Goal: Information Seeking & Learning: Learn about a topic

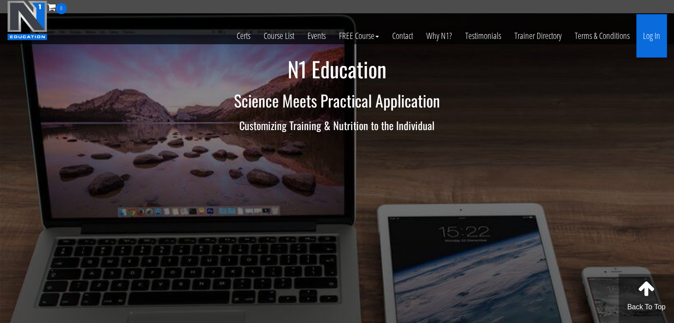
click at [652, 45] on link "Log In" at bounding box center [651, 35] width 31 height 43
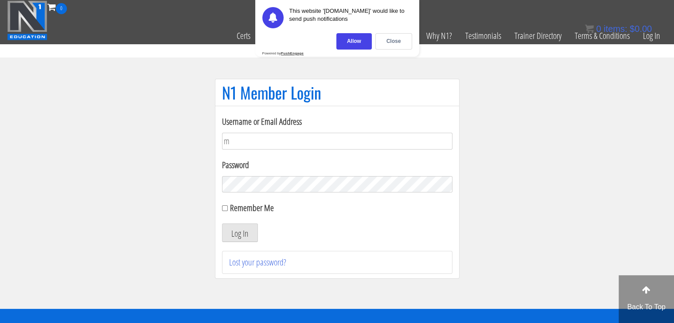
type input "[EMAIL_ADDRESS][DOMAIN_NAME]"
click at [222, 224] on button "Log In" at bounding box center [240, 233] width 36 height 19
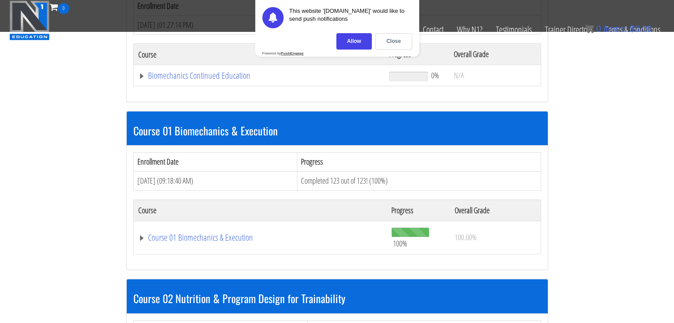
scroll to position [177, 0]
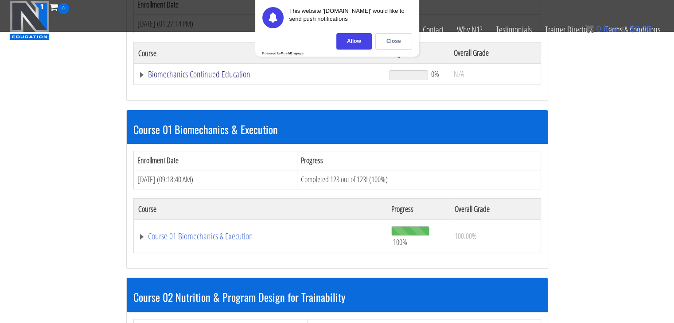
click at [146, 75] on link "Biomechanics Continued Education" at bounding box center [259, 74] width 242 height 9
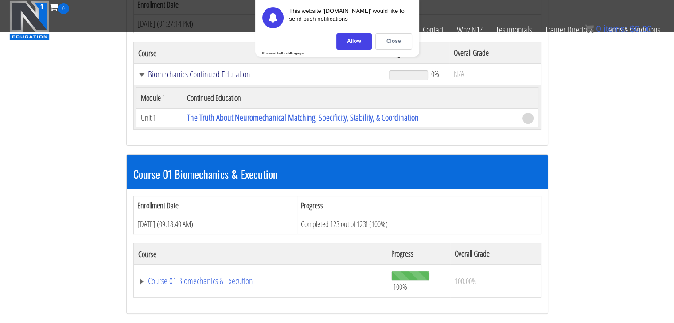
click at [145, 74] on link "Biomechanics Continued Education" at bounding box center [259, 74] width 242 height 9
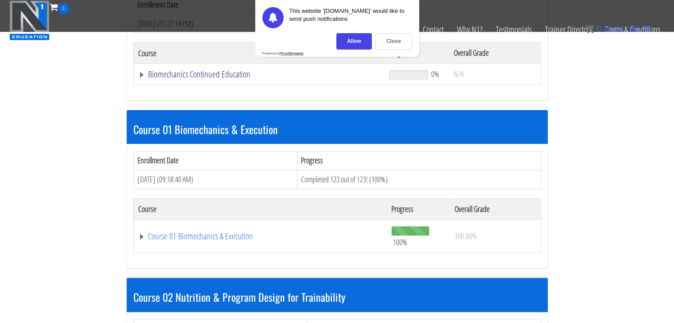
click at [145, 74] on link "Biomechanics Continued Education" at bounding box center [259, 74] width 242 height 9
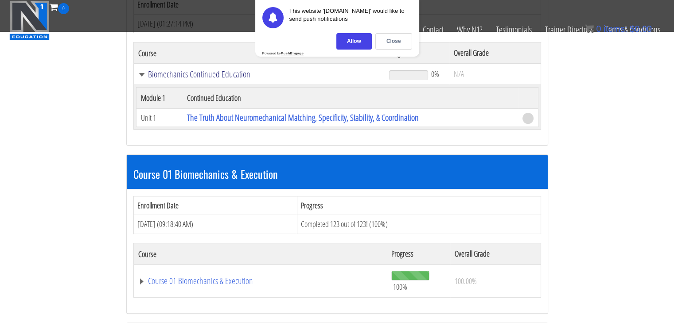
click at [145, 74] on link "Biomechanics Continued Education" at bounding box center [259, 74] width 242 height 9
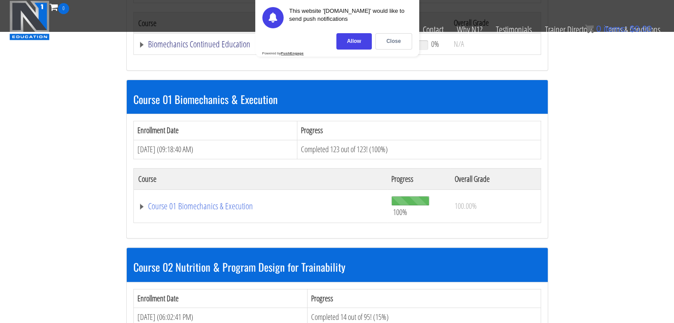
scroll to position [266, 0]
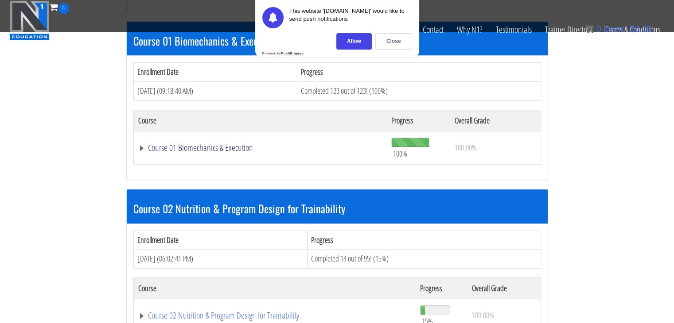
click at [140, 147] on link "Course 01 Biomechanics & Execution" at bounding box center [260, 148] width 245 height 9
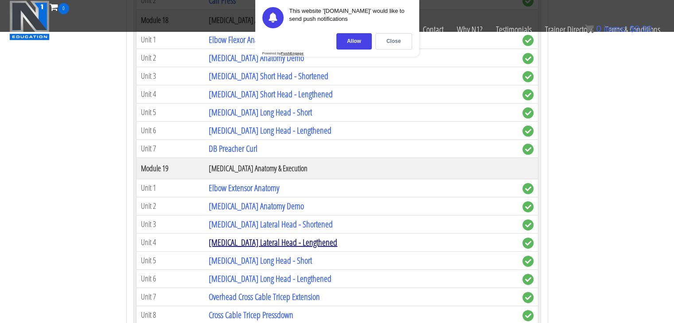
scroll to position [2747, 0]
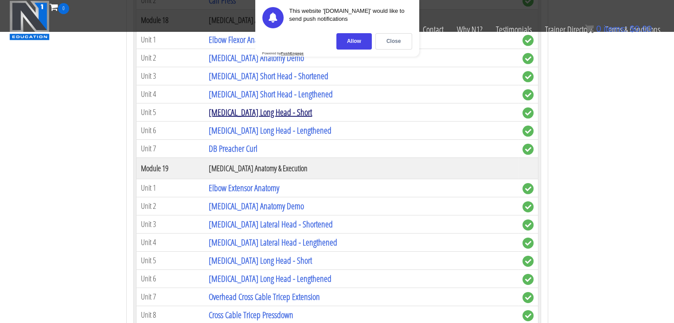
click at [241, 106] on link "Biceps Long Head - Short" at bounding box center [260, 112] width 103 height 12
click at [274, 106] on link "Biceps Long Head - Short" at bounding box center [260, 112] width 103 height 12
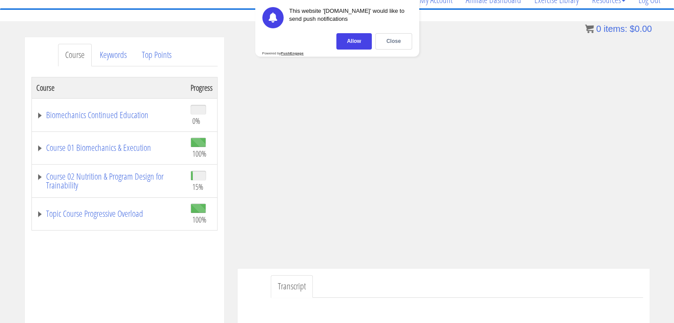
scroll to position [79, 0]
